Goal: Task Accomplishment & Management: Complete application form

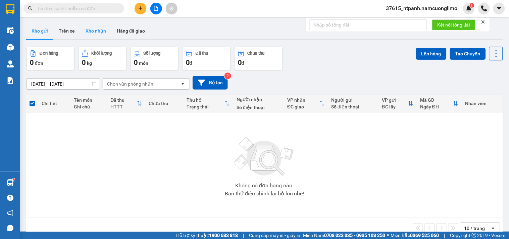
click at [90, 34] on button "Kho nhận" at bounding box center [95, 31] width 31 height 16
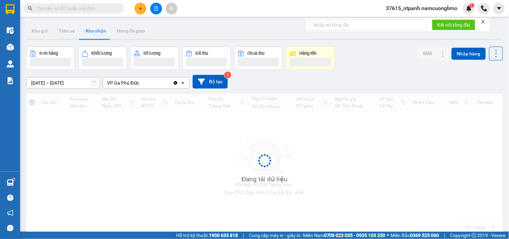
click at [90, 34] on button "Kho nhận" at bounding box center [95, 31] width 31 height 16
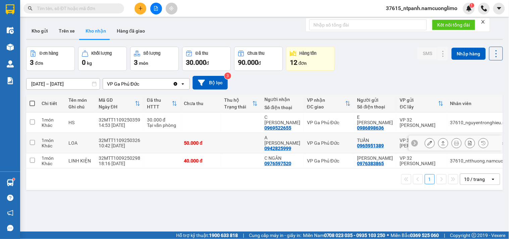
click at [31, 140] on input "checkbox" at bounding box center [32, 142] width 5 height 5
checkbox input "true"
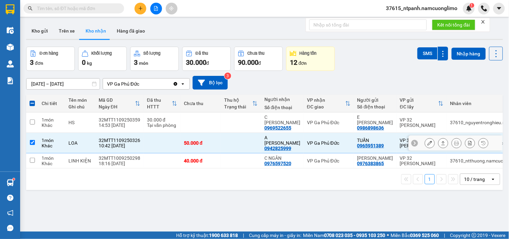
click at [428, 141] on icon at bounding box center [430, 143] width 5 height 5
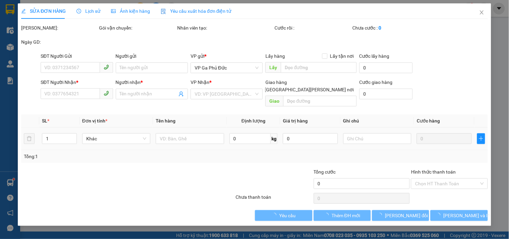
type input "0965951389"
type input "TUẤN"
type input "0942825999"
type input "A [PERSON_NAME]"
type input "50.000"
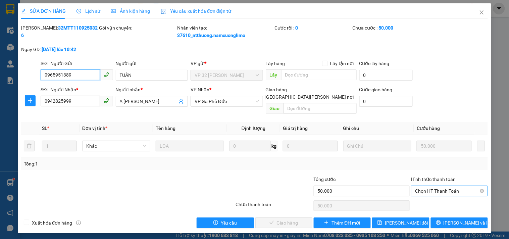
click at [454, 186] on span "Chọn HT Thanh Toán" at bounding box center [449, 191] width 68 height 10
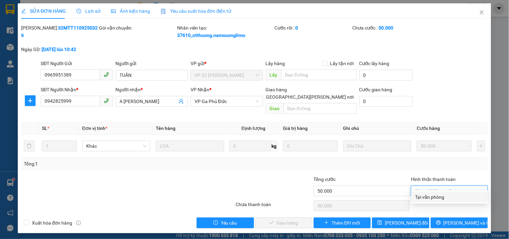
click at [430, 199] on div "Tại văn phòng" at bounding box center [449, 196] width 69 height 7
type input "0"
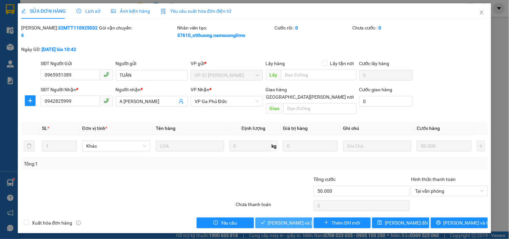
click at [300, 217] on button "[PERSON_NAME] và [PERSON_NAME] hàng" at bounding box center [283, 222] width 57 height 11
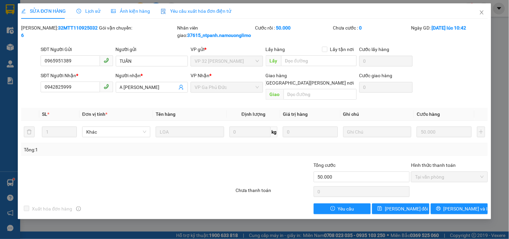
click at [490, 58] on div "SỬA ĐƠN HÀNG Lịch sử [PERSON_NAME] hàng Yêu cầu xuất [PERSON_NAME] điện tử Tota…" at bounding box center [254, 111] width 473 height 216
click at [509, 73] on div "SỬA ĐƠN HÀNG Lịch sử [PERSON_NAME] hàng Yêu cầu xuất [PERSON_NAME] điện tử Tota…" at bounding box center [254, 119] width 509 height 239
click at [509, 76] on div "SỬA ĐƠN HÀNG Lịch sử [PERSON_NAME] hàng Yêu cầu xuất [PERSON_NAME] điện tử Tota…" at bounding box center [254, 119] width 509 height 239
drag, startPoint x: 509, startPoint y: 75, endPoint x: 504, endPoint y: 62, distance: 13.3
click at [508, 73] on div "SỬA ĐƠN HÀNG Lịch sử [PERSON_NAME] hàng Yêu cầu xuất [PERSON_NAME] điện tử Tota…" at bounding box center [254, 119] width 509 height 239
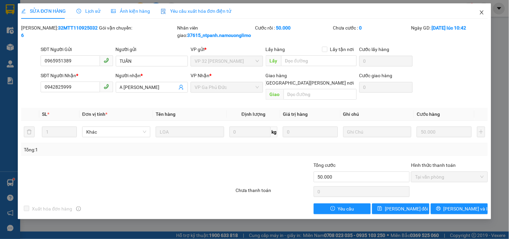
click at [480, 10] on icon "close" at bounding box center [481, 12] width 5 height 5
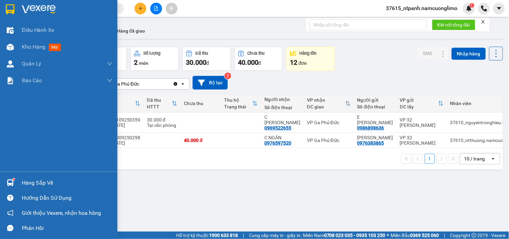
click at [48, 186] on div "Hàng sắp về" at bounding box center [67, 183] width 91 height 10
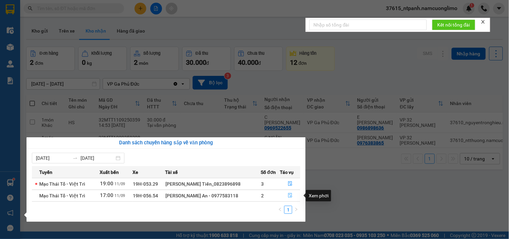
click at [290, 197] on icon "file-done" at bounding box center [290, 195] width 4 height 5
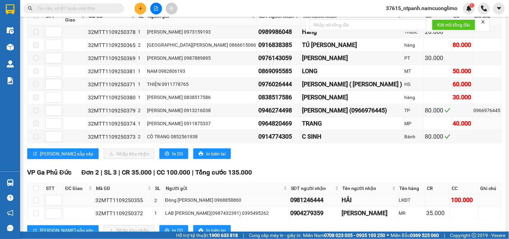
scroll to position [172, 0]
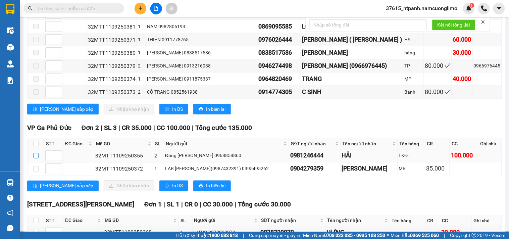
click at [34, 155] on input "checkbox" at bounding box center [35, 155] width 5 height 5
checkbox input "true"
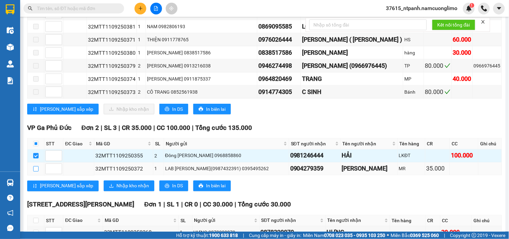
click at [37, 168] on input "checkbox" at bounding box center [35, 168] width 5 height 5
checkbox input "true"
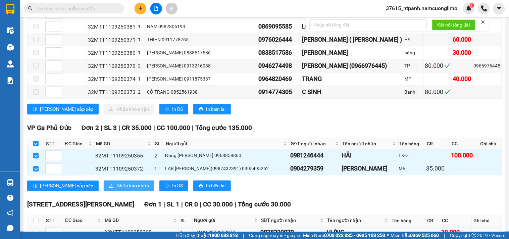
click at [116, 183] on span "Nhập kho nhận" at bounding box center [132, 185] width 33 height 7
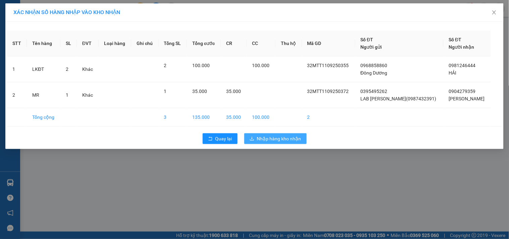
click at [293, 139] on span "Nhập hàng kho nhận" at bounding box center [279, 138] width 44 height 7
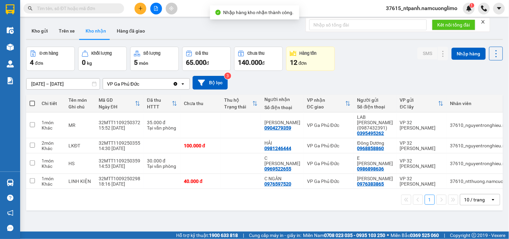
click at [94, 32] on button "Kho nhận" at bounding box center [95, 31] width 31 height 16
click at [371, 57] on div "Đơn hàng 4 đơn [PERSON_NAME] 0 kg Số [PERSON_NAME] 5 món Đã thu 65.000 [PERSON_…" at bounding box center [264, 59] width 477 height 24
paste input "0913301458"
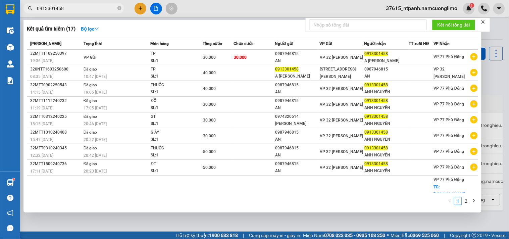
type input "0913301458"
click at [120, 7] on icon "close-circle" at bounding box center [119, 8] width 4 height 4
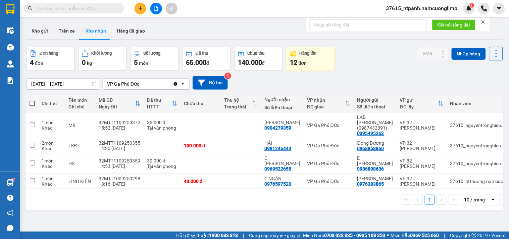
click at [97, 8] on input "text" at bounding box center [76, 8] width 79 height 7
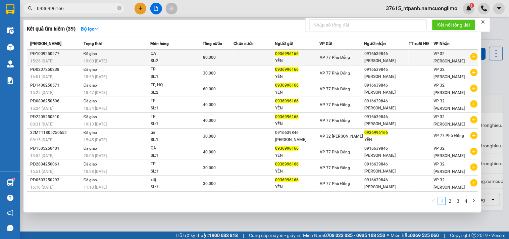
type input "0936996166"
click at [452, 55] on span "VP 32 [PERSON_NAME]" at bounding box center [449, 57] width 31 height 12
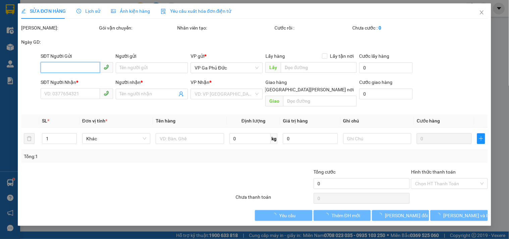
type input "0936996166"
type input "YẾN"
type input "0916639846"
type input "[PERSON_NAME]"
type input "80.000"
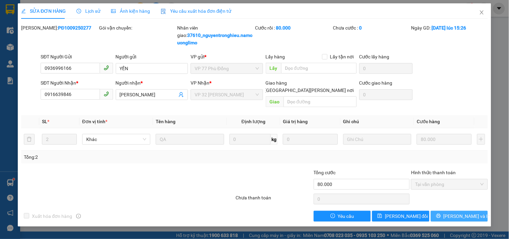
click at [468, 212] on span "[PERSON_NAME] và In" at bounding box center [467, 215] width 47 height 7
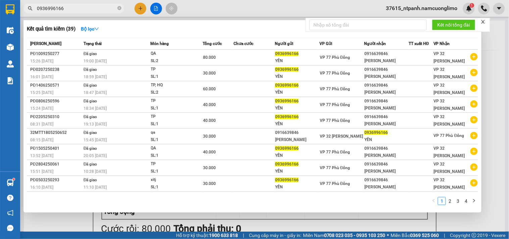
click at [81, 7] on input "0936996166" at bounding box center [76, 8] width 79 height 7
click at [497, 35] on div at bounding box center [254, 119] width 509 height 239
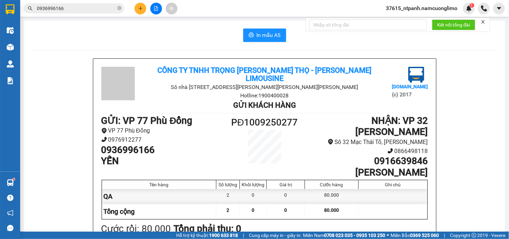
click at [497, 35] on div "In mẫu A5 Công ty TNHH Trọng [PERSON_NAME][GEOGRAPHIC_DATA] - [PERSON_NAME][GEO…" at bounding box center [265, 189] width 482 height 338
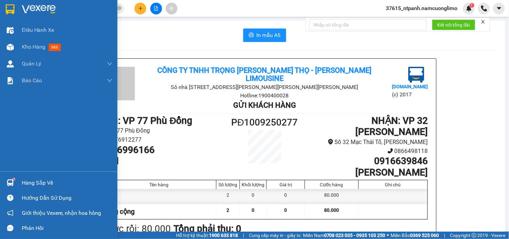
click at [12, 8] on img at bounding box center [10, 9] width 9 height 10
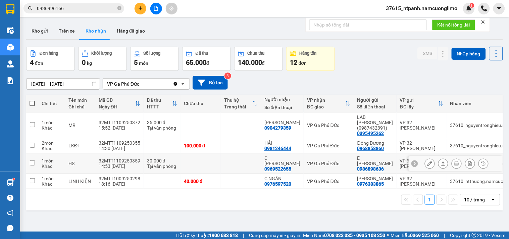
click at [30, 160] on input "checkbox" at bounding box center [32, 162] width 5 height 5
checkbox input "true"
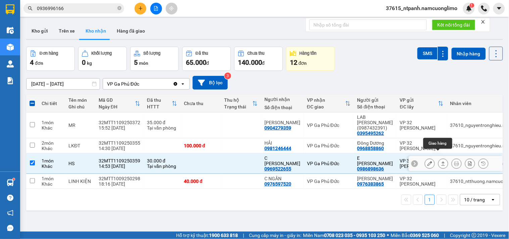
click at [428, 161] on icon at bounding box center [430, 163] width 5 height 5
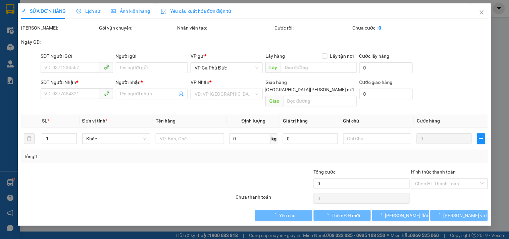
type input "0986898636"
type input "E [PERSON_NAME]"
type input "0969522655"
type input "C [PERSON_NAME]"
type input "30.000"
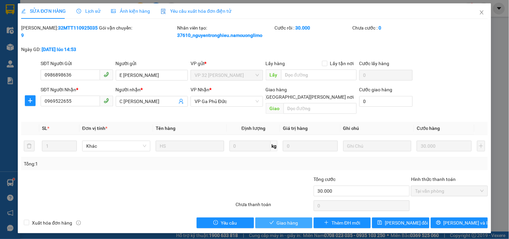
click at [287, 219] on span "Giao hàng" at bounding box center [287, 222] width 21 height 7
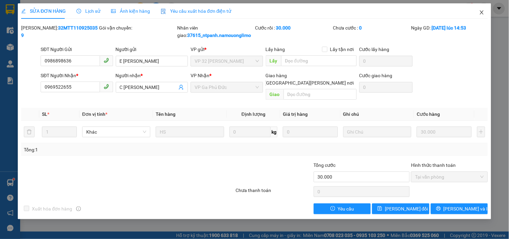
drag, startPoint x: 484, startPoint y: 13, endPoint x: 14, endPoint y: 224, distance: 514.3
click at [484, 13] on icon "close" at bounding box center [481, 12] width 5 height 5
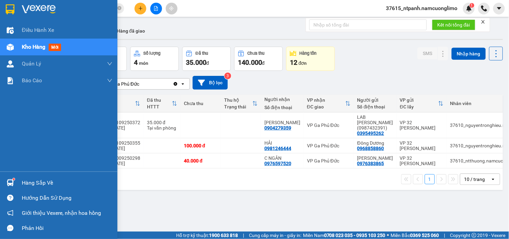
drag, startPoint x: 45, startPoint y: 182, endPoint x: 70, endPoint y: 181, distance: 25.9
click at [47, 181] on div "Hàng sắp về" at bounding box center [67, 183] width 91 height 10
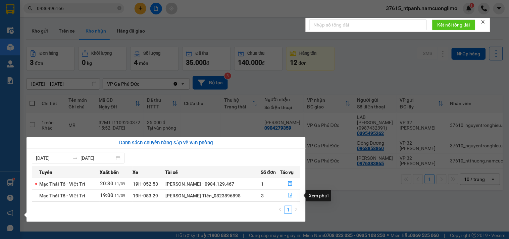
click at [287, 198] on button "button" at bounding box center [290, 195] width 19 height 11
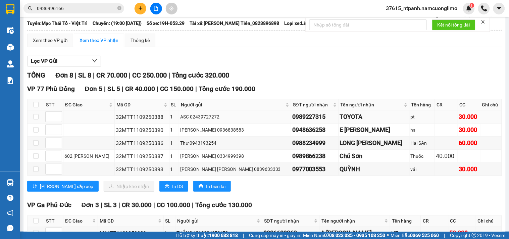
scroll to position [74, 0]
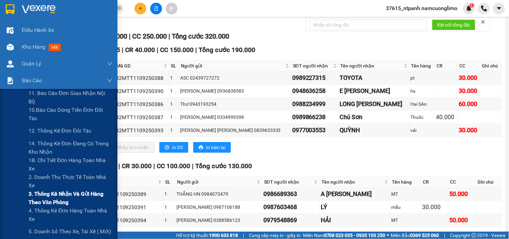
click at [51, 196] on span "3. Thống kê nhận và gửi hàng theo văn phòng" at bounding box center [71, 198] width 84 height 17
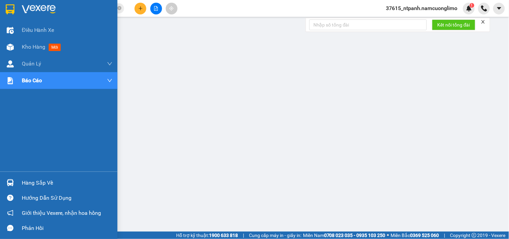
click at [14, 6] on div at bounding box center [10, 9] width 12 height 12
click at [14, 6] on img at bounding box center [10, 9] width 9 height 10
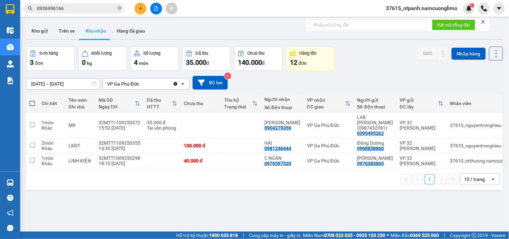
click at [97, 32] on button "Kho nhận" at bounding box center [95, 31] width 31 height 16
click at [405, 66] on div "Đơn hàng 3 đơn [PERSON_NAME] 0 kg Số [PERSON_NAME] 4 món Đã thu 35.000 [PERSON_…" at bounding box center [264, 59] width 477 height 24
click at [31, 158] on input "checkbox" at bounding box center [32, 160] width 5 height 5
checkbox input "true"
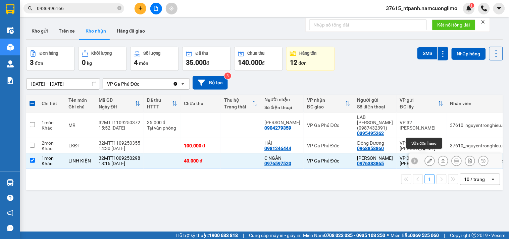
click at [428, 158] on icon at bounding box center [430, 160] width 5 height 5
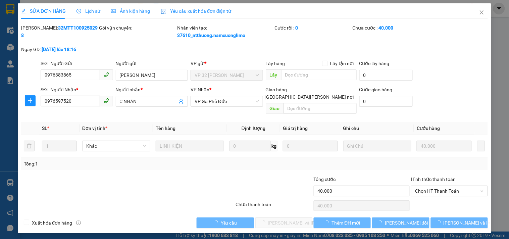
type input "0976383865"
type input "[PERSON_NAME]"
type input "0976597520"
type input "C NGÂN"
type input "40.000"
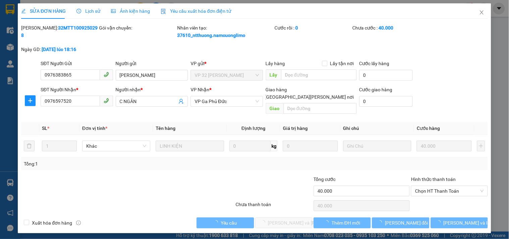
type input "40.000"
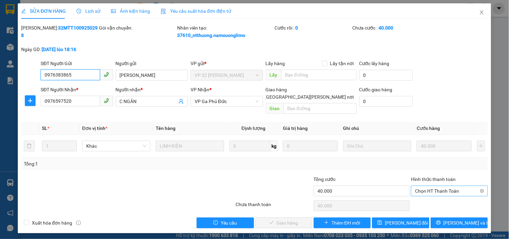
click at [446, 186] on span "Chọn HT Thanh Toán" at bounding box center [449, 191] width 68 height 10
click at [485, 11] on icon "close" at bounding box center [481, 12] width 5 height 5
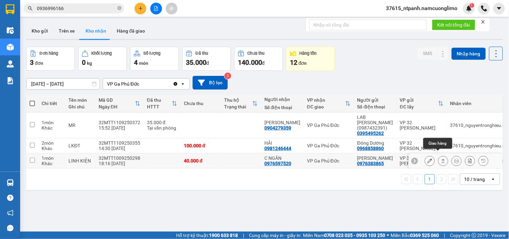
click at [428, 158] on icon at bounding box center [430, 160] width 5 height 5
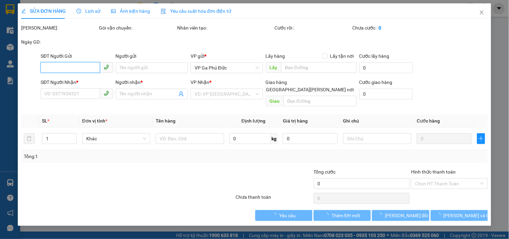
type input "0976383865"
type input "[PERSON_NAME]"
type input "0976597520"
type input "C NGÂN"
type input "40.000"
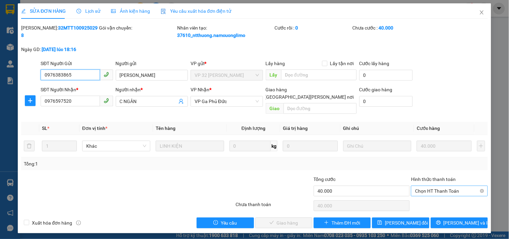
click at [433, 186] on span "Chọn HT Thanh Toán" at bounding box center [449, 191] width 68 height 10
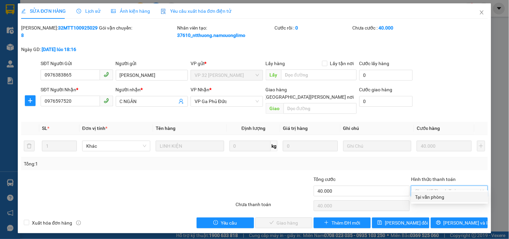
click at [428, 201] on div "Tại văn phòng" at bounding box center [449, 197] width 77 height 11
type input "0"
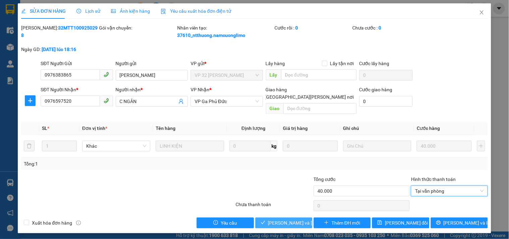
click at [305, 219] on span "[PERSON_NAME] và [PERSON_NAME] hàng" at bounding box center [313, 222] width 91 height 7
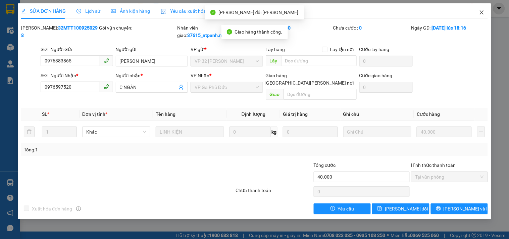
click at [482, 12] on icon "close" at bounding box center [481, 12] width 5 height 5
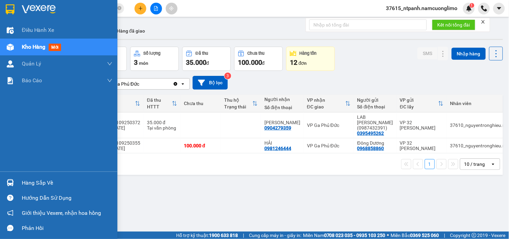
drag, startPoint x: 29, startPoint y: 183, endPoint x: 81, endPoint y: 202, distance: 55.6
click at [30, 183] on div "Hàng sắp về" at bounding box center [67, 183] width 91 height 10
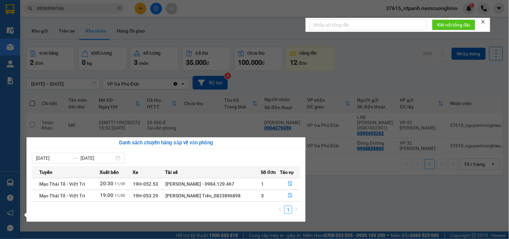
click at [386, 71] on section "Kết quả [PERSON_NAME] ( 39 ) Bộ lọc Mã ĐH Trạng thái Món hàng [PERSON_NAME] [PE…" at bounding box center [254, 119] width 509 height 239
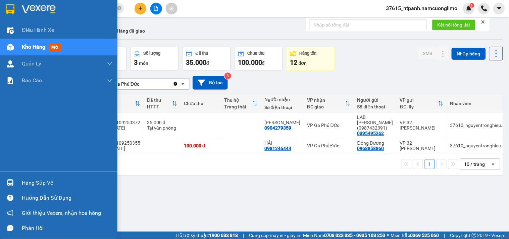
click at [46, 186] on div "Hàng sắp về" at bounding box center [67, 183] width 91 height 10
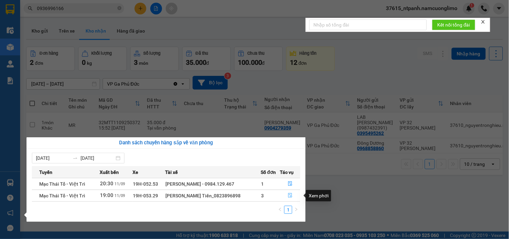
click at [291, 197] on icon "file-done" at bounding box center [290, 195] width 5 height 5
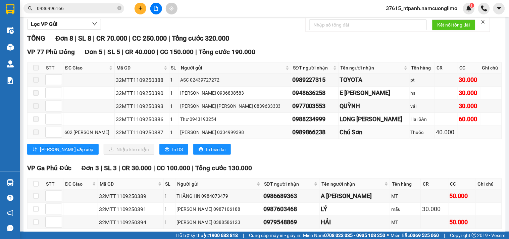
scroll to position [111, 0]
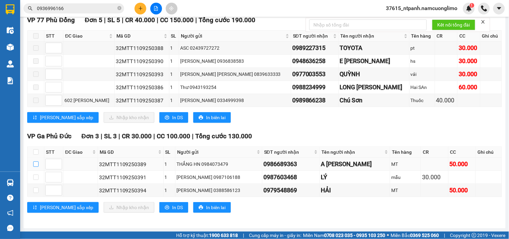
click at [34, 163] on input "checkbox" at bounding box center [35, 163] width 5 height 5
checkbox input "true"
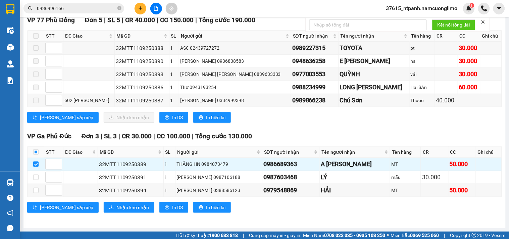
click at [363, 130] on div "[PERSON_NAME] 8 | SL 8 | CR 70.000 | CC 250.000 | [PERSON_NAME] 320.000 VP 77 P…" at bounding box center [264, 111] width 475 height 220
click at [303, 111] on div "VP 77 Phù Đổng Đơn 5 | SL 5 | CR 40.000 | CC 150.000 | [PERSON_NAME] 190.000 ST…" at bounding box center [264, 71] width 475 height 113
click at [37, 177] on input "checkbox" at bounding box center [35, 176] width 5 height 5
checkbox input "true"
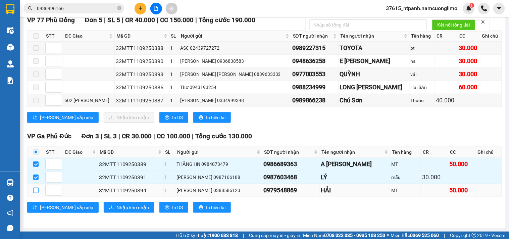
click at [37, 190] on input "checkbox" at bounding box center [35, 190] width 5 height 5
checkbox input "true"
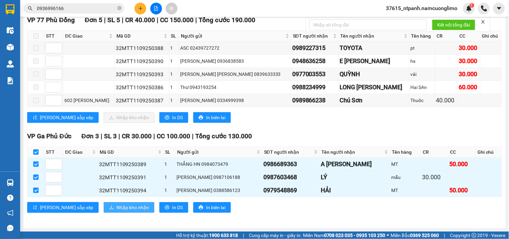
click at [116, 210] on span "Nhập kho nhận" at bounding box center [132, 207] width 33 height 7
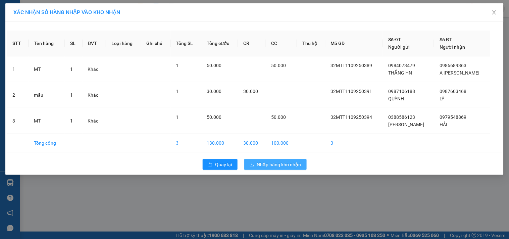
click at [290, 166] on span "Nhập hàng kho nhận" at bounding box center [279, 164] width 44 height 7
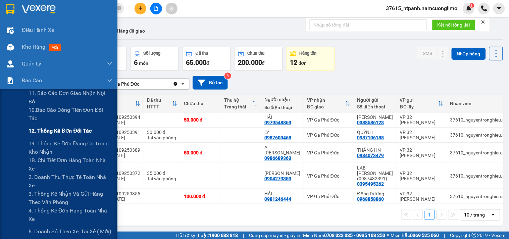
drag, startPoint x: 41, startPoint y: 126, endPoint x: 48, endPoint y: 126, distance: 6.7
click at [41, 126] on div "12. Thống kê đơn đối tác" at bounding box center [71, 130] width 84 height 17
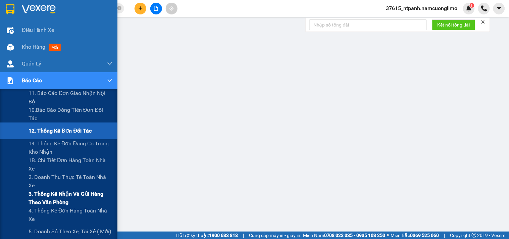
click at [55, 196] on span "3. Thống kê nhận và gửi hàng theo văn phòng" at bounding box center [71, 198] width 84 height 17
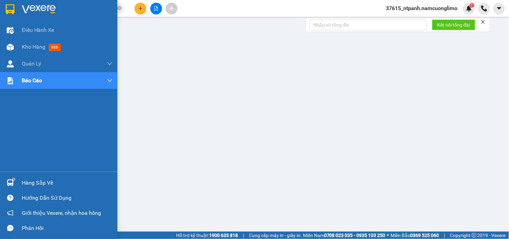
click at [10, 180] on img at bounding box center [10, 182] width 7 height 7
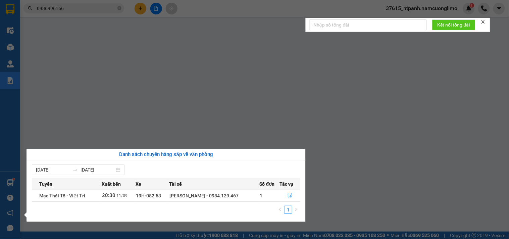
click at [290, 195] on icon "file-done" at bounding box center [290, 195] width 5 height 5
